Goal: Task Accomplishment & Management: Manage account settings

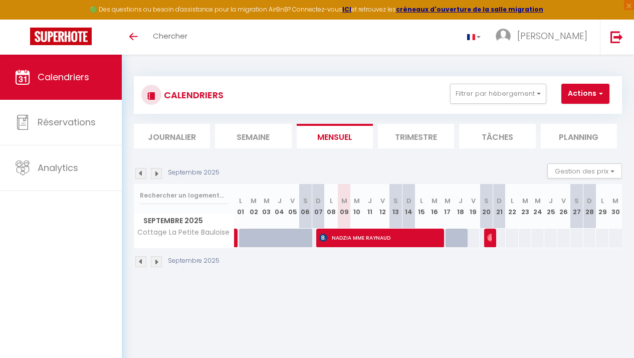
select select
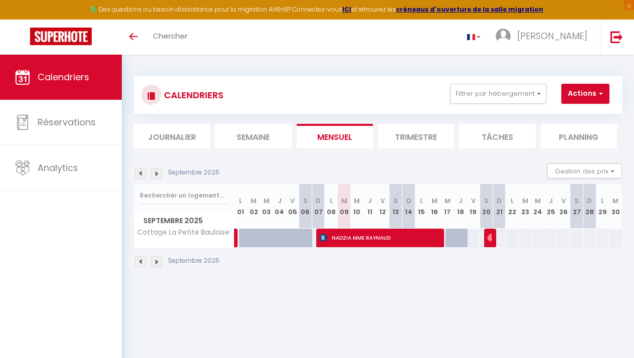
select select
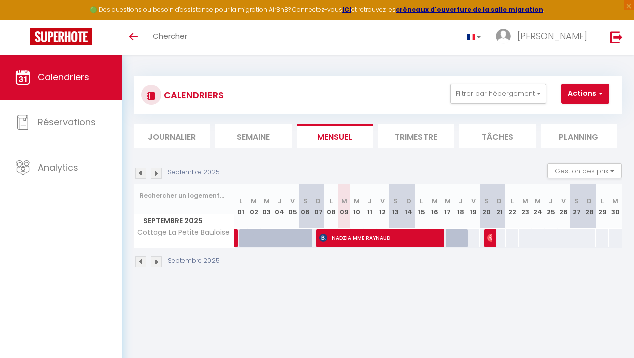
select select
click at [354, 236] on span "NADZIA MME RAYNAUD" at bounding box center [380, 237] width 122 height 19
select select "OK"
select select "KO"
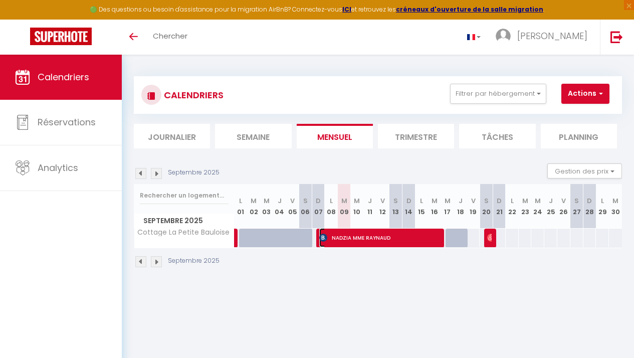
select select "0"
select select "1"
select select
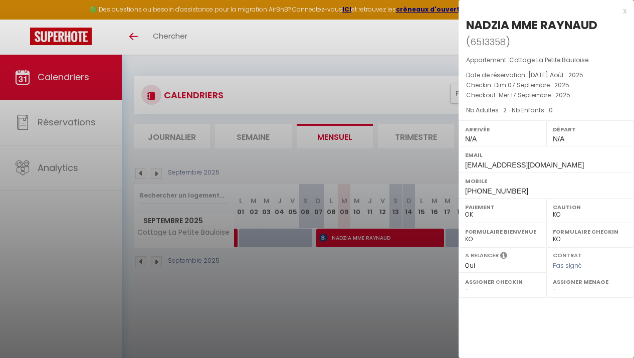
click at [623, 11] on div "x" at bounding box center [543, 11] width 168 height 12
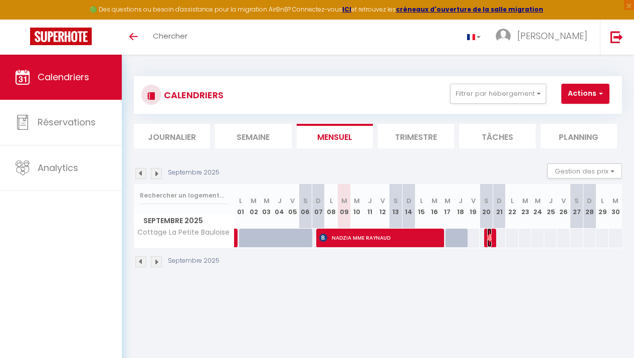
click at [487, 238] on img at bounding box center [491, 238] width 8 height 8
select select "OK"
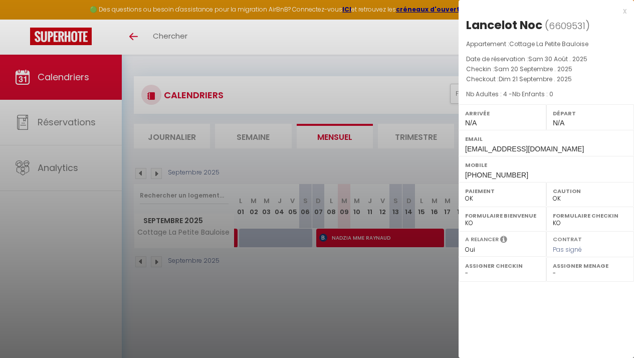
click at [623, 13] on div "x" at bounding box center [543, 11] width 168 height 12
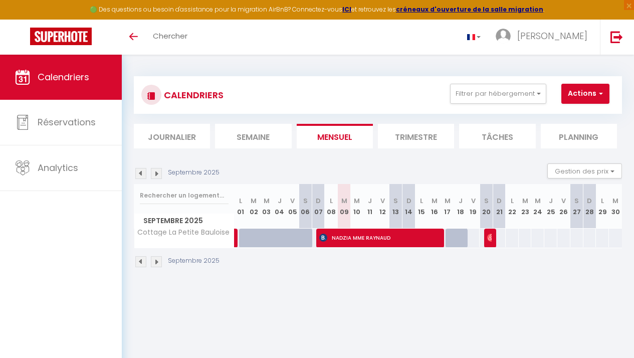
click at [269, 139] on li "Semaine" at bounding box center [253, 136] width 76 height 25
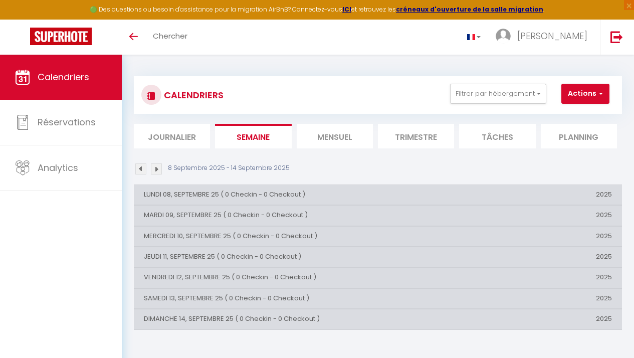
click at [323, 134] on li "Mensuel" at bounding box center [335, 136] width 76 height 25
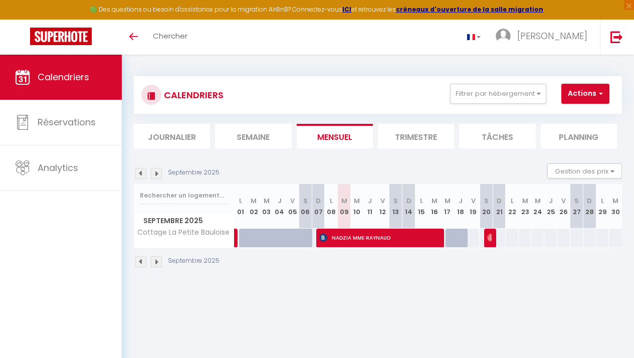
click at [256, 239] on div at bounding box center [258, 243] width 13 height 19
click at [419, 141] on li "Trimestre" at bounding box center [416, 136] width 76 height 25
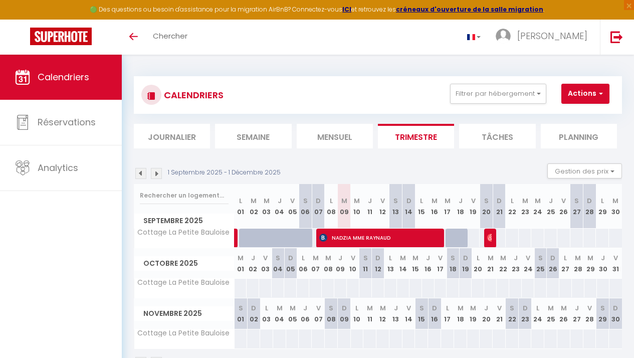
click at [193, 137] on li "Journalier" at bounding box center [172, 136] width 76 height 25
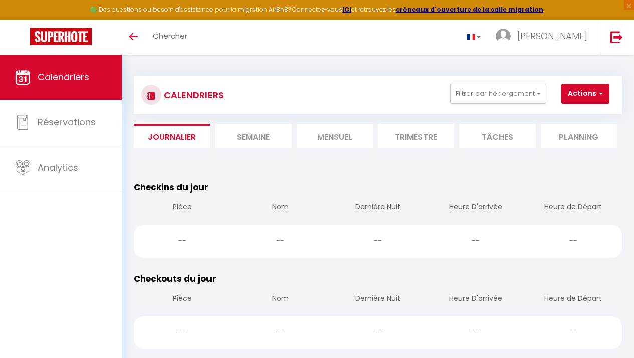
click at [345, 138] on li "Mensuel" at bounding box center [335, 136] width 76 height 25
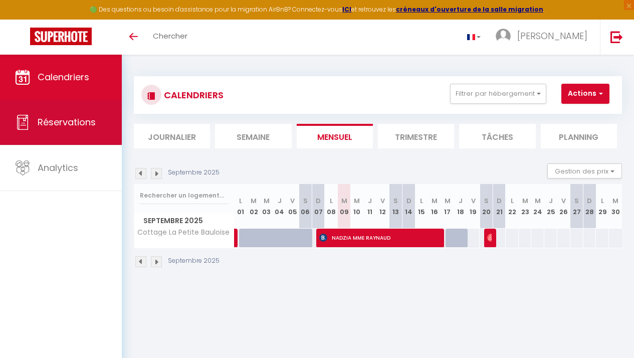
click at [80, 116] on span "Réservations" at bounding box center [67, 122] width 58 height 13
select select "not_cancelled"
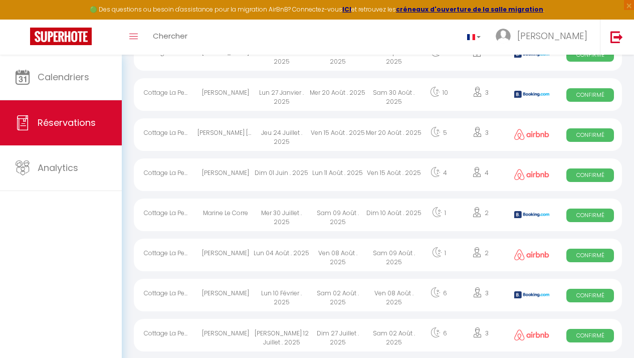
scroll to position [244, 0]
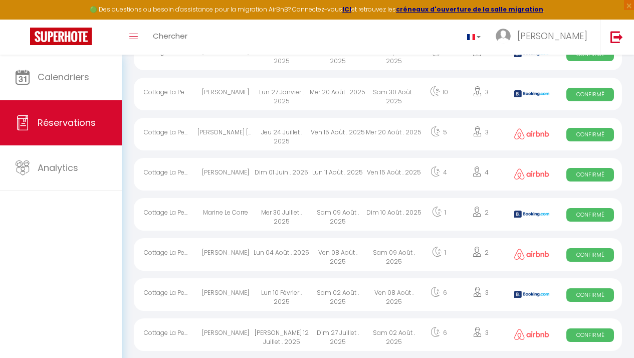
click at [334, 251] on div "Ven 08 Août . 2025" at bounding box center [338, 254] width 56 height 33
select select "OK"
select select "0"
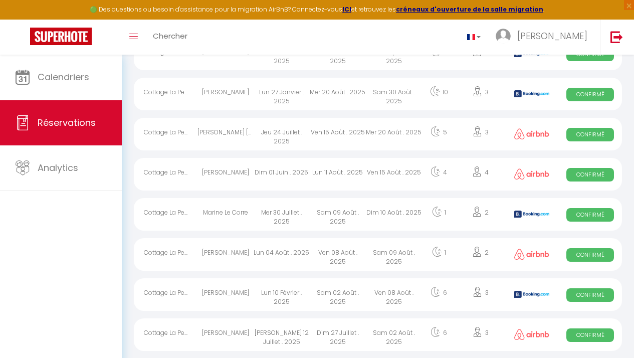
select select "1"
select select
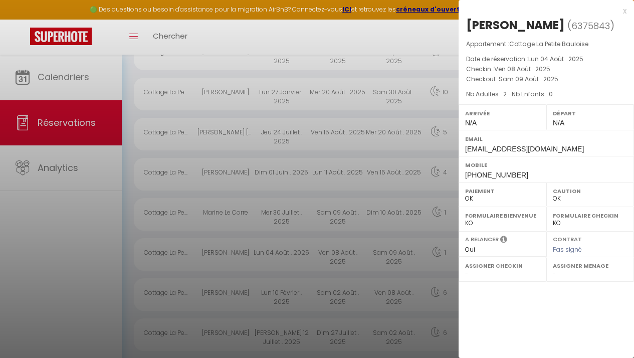
click at [334, 251] on div at bounding box center [317, 179] width 634 height 358
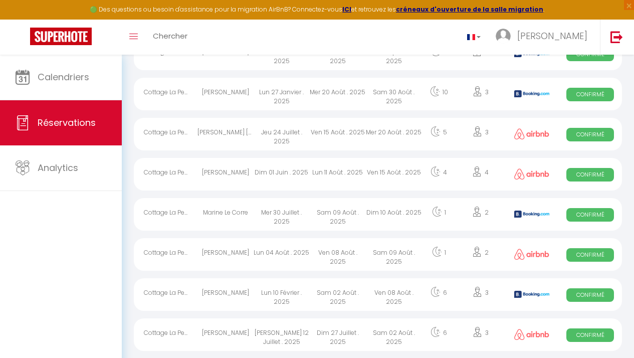
click at [161, 252] on div "Cottage La Pe..." at bounding box center [166, 254] width 64 height 33
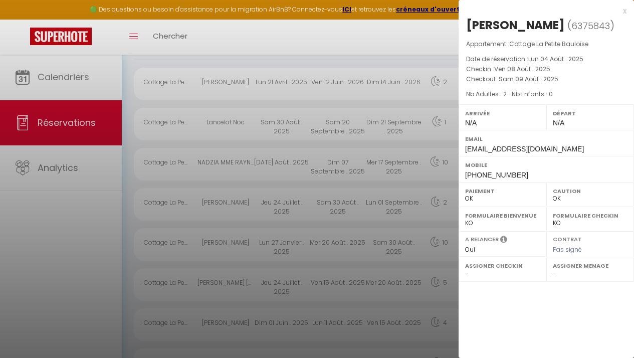
scroll to position [89, 0]
click at [623, 12] on div "x" at bounding box center [543, 11] width 168 height 12
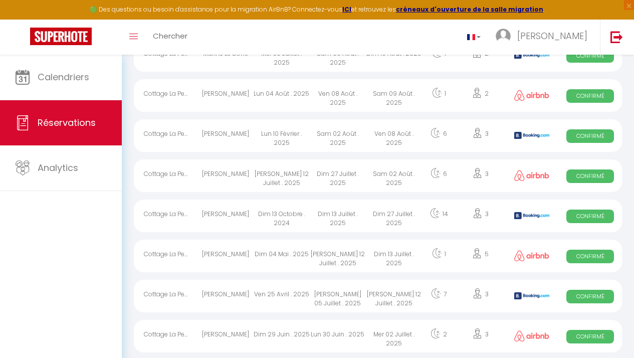
scroll to position [408, 0]
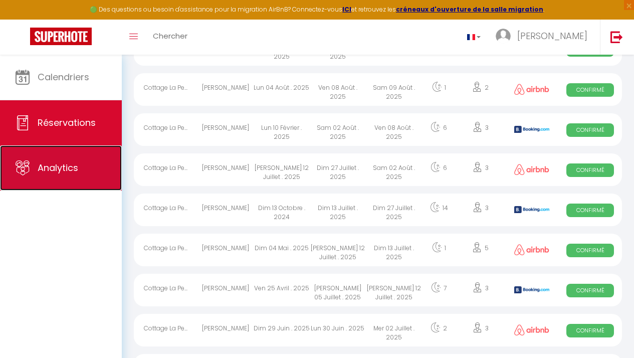
click at [57, 157] on link "Analytics" at bounding box center [61, 167] width 122 height 45
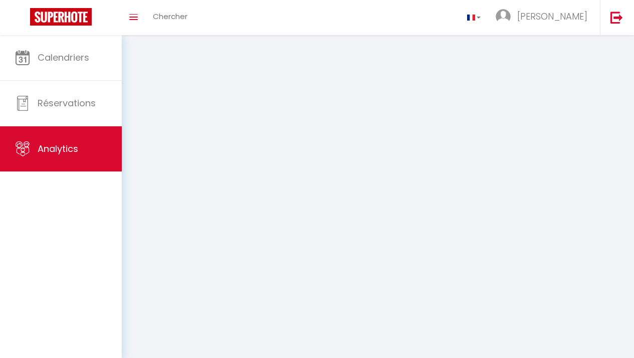
select select "2025"
select select "9"
